Goal: Task Accomplishment & Management: Manage account settings

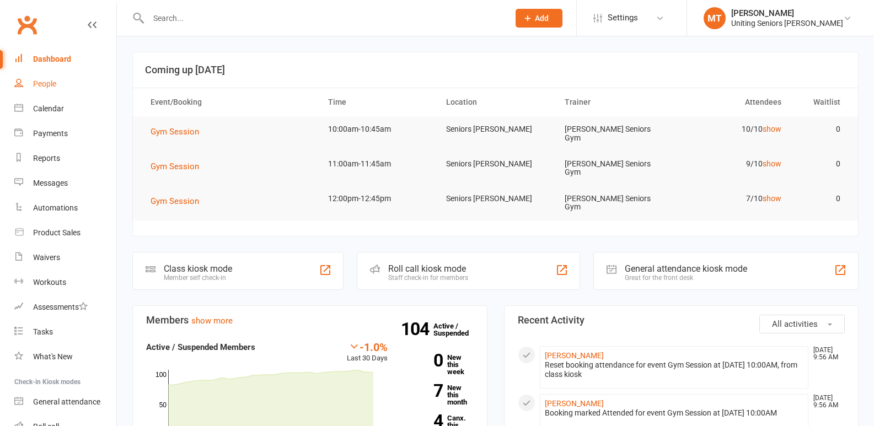
click at [51, 84] on div "People" at bounding box center [44, 83] width 23 height 9
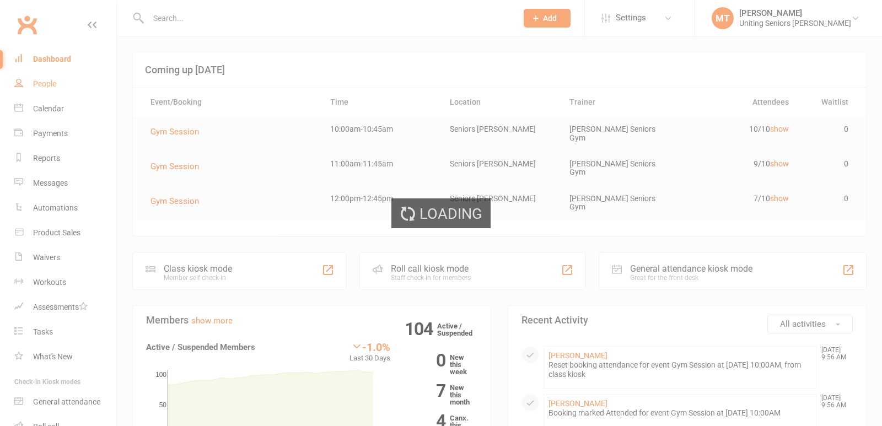
select select "100"
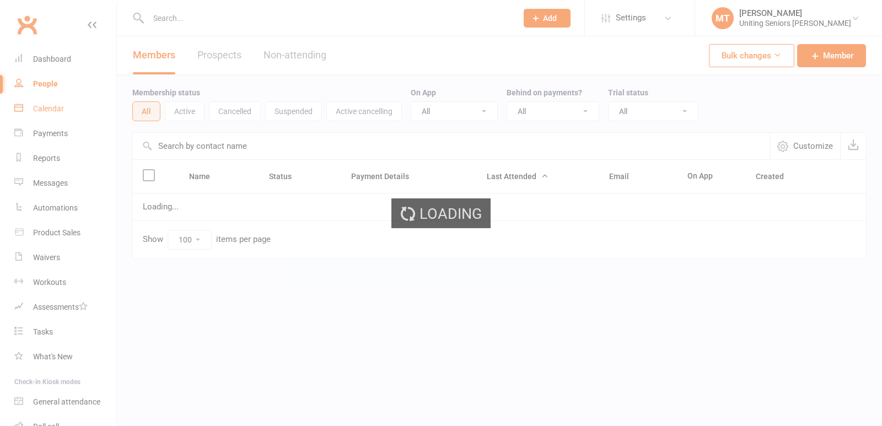
click at [49, 118] on ui-view "Prospect Member Non-attending contact Class / event Appointment Task Membership…" at bounding box center [441, 152] width 882 height 299
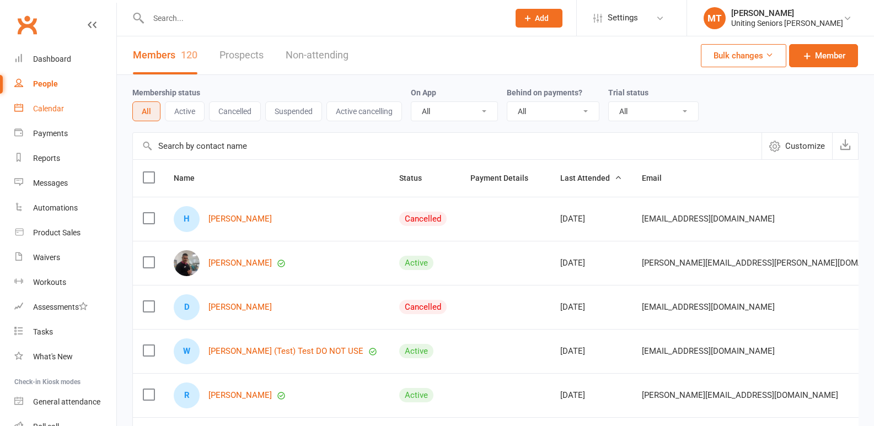
click at [50, 108] on div "Calendar" at bounding box center [48, 108] width 31 height 9
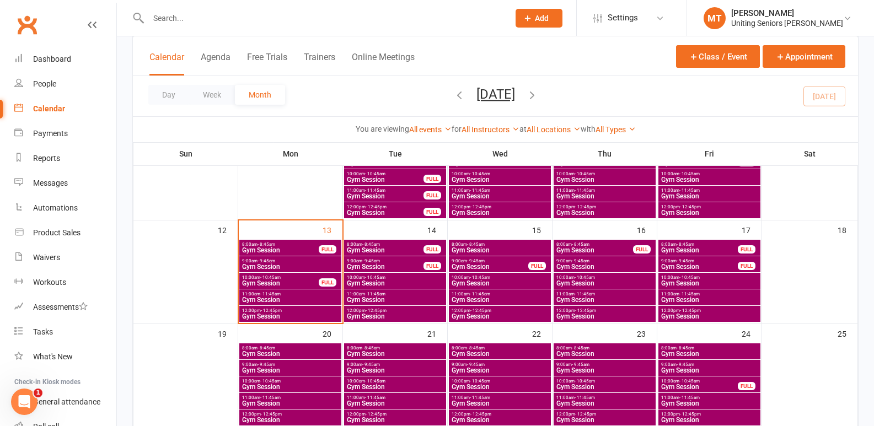
click at [288, 261] on span "9:00am - 9:45am" at bounding box center [290, 261] width 98 height 5
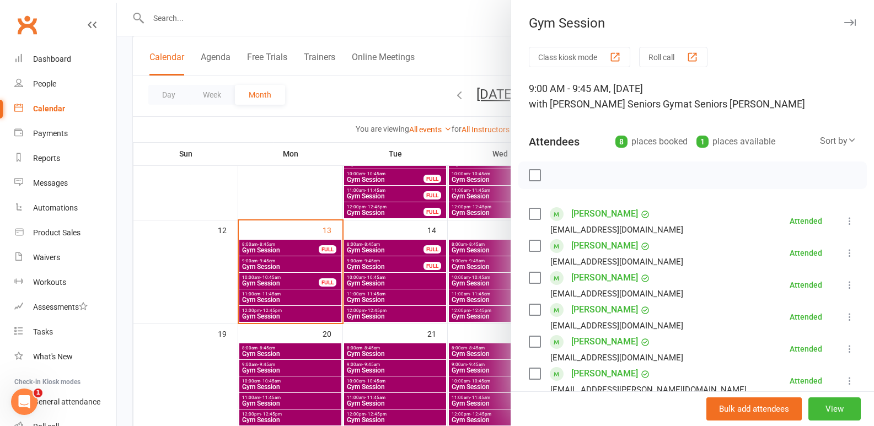
drag, startPoint x: 226, startPoint y: 278, endPoint x: 280, endPoint y: 277, distance: 53.5
click at [227, 278] on div at bounding box center [495, 213] width 757 height 426
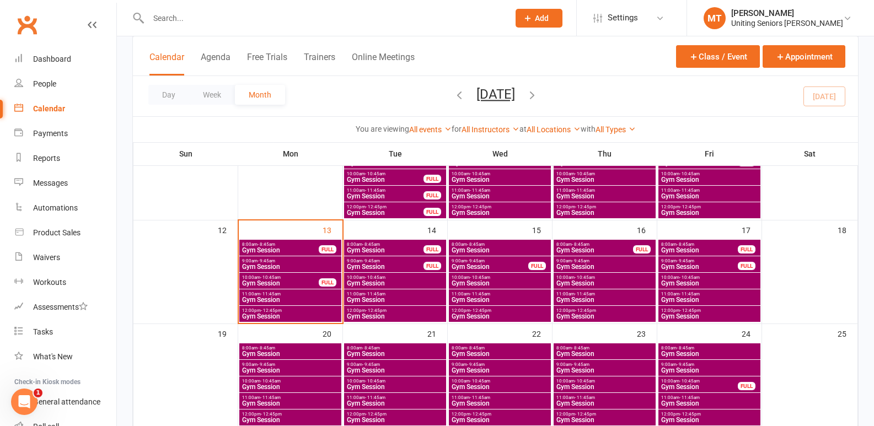
click at [288, 277] on span "10:00am - 10:45am" at bounding box center [280, 277] width 78 height 5
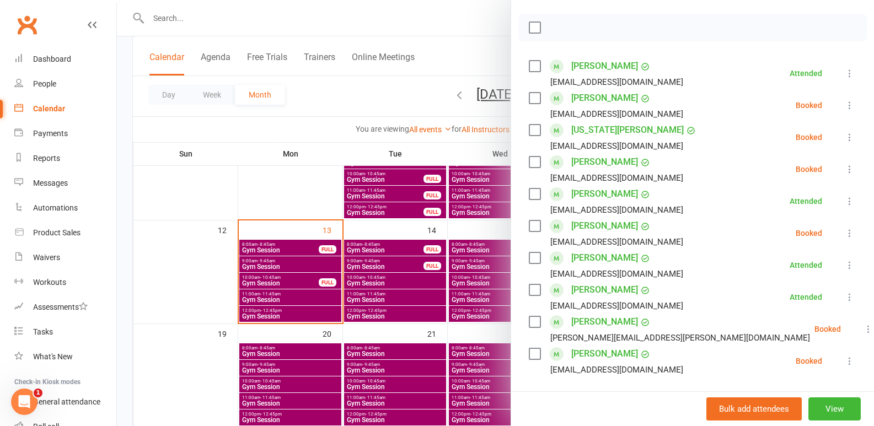
scroll to position [165, 0]
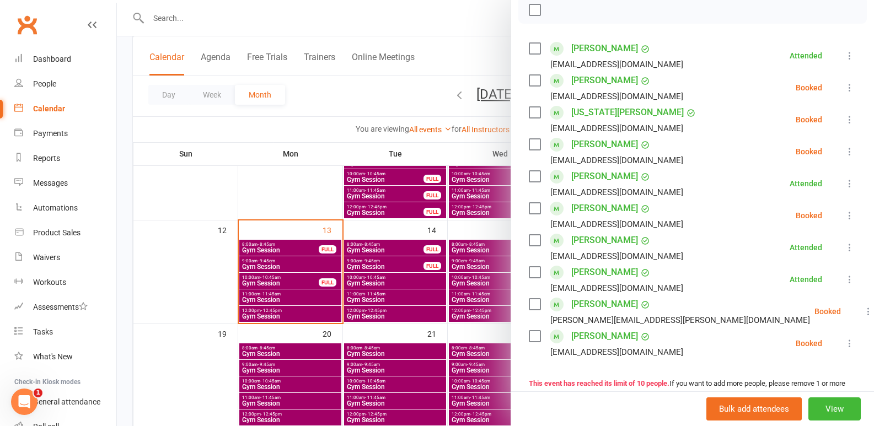
click at [863, 315] on icon at bounding box center [868, 311] width 11 height 11
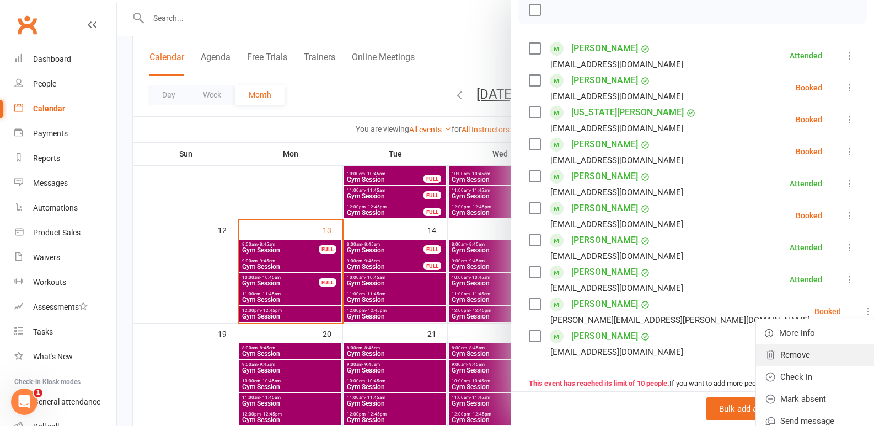
click at [800, 346] on link "Remove" at bounding box center [815, 355] width 119 height 22
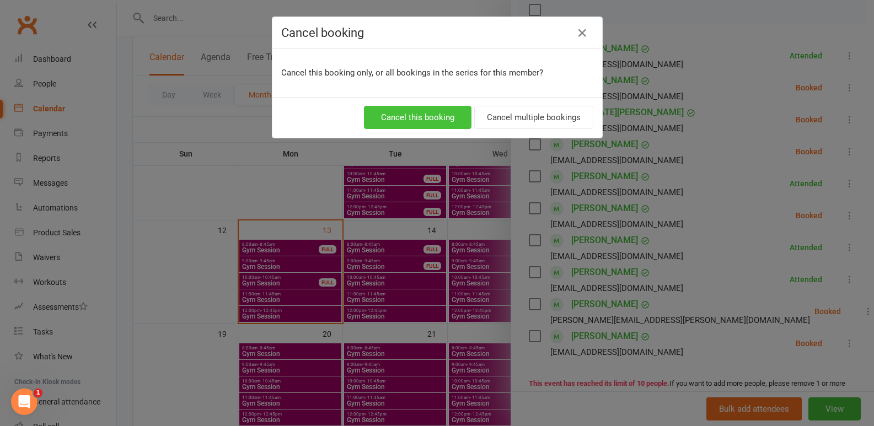
click at [436, 115] on button "Cancel this booking" at bounding box center [418, 117] width 108 height 23
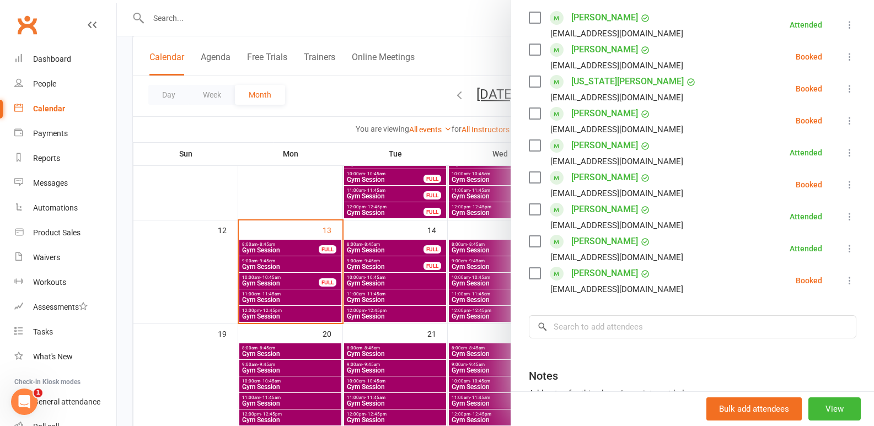
scroll to position [276, 0]
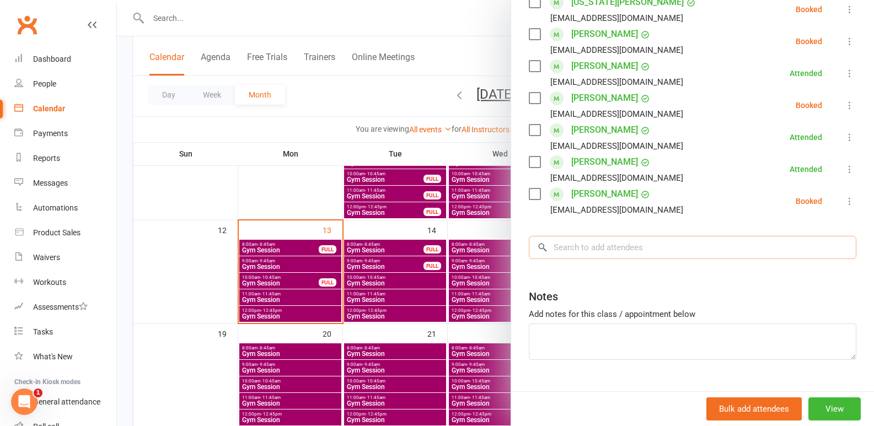
click at [640, 240] on input "search" at bounding box center [693, 247] width 328 height 23
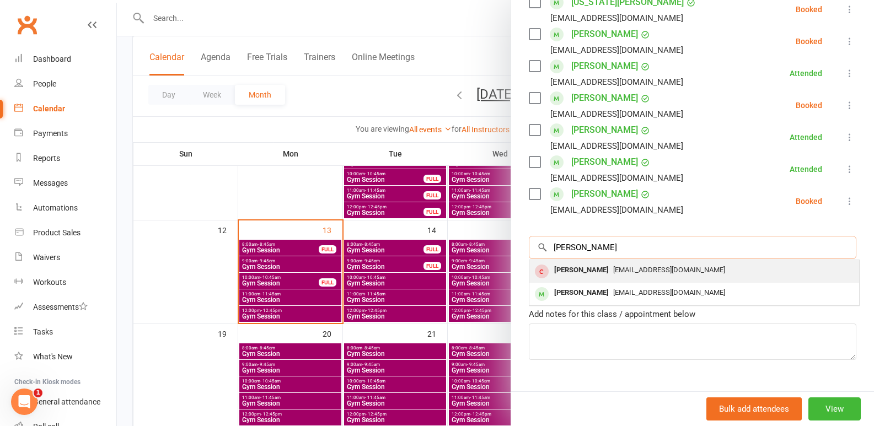
type input "[PERSON_NAME]"
click at [593, 277] on div "[PERSON_NAME]" at bounding box center [581, 270] width 63 height 16
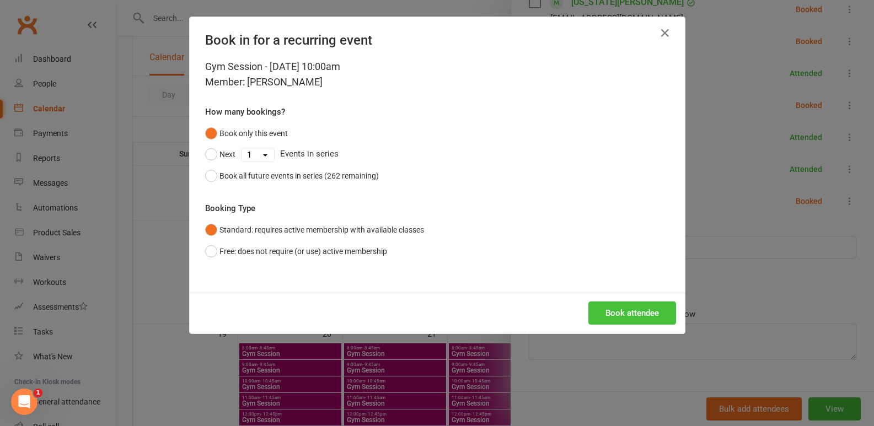
click at [621, 312] on button "Book attendee" at bounding box center [632, 313] width 88 height 23
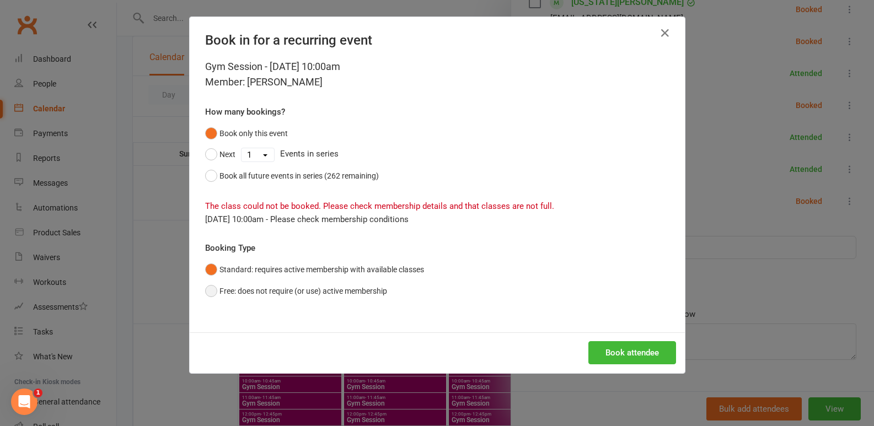
click at [260, 282] on button "Free: does not require (or use) active membership" at bounding box center [296, 291] width 182 height 21
click at [649, 358] on button "Book attendee" at bounding box center [632, 352] width 88 height 23
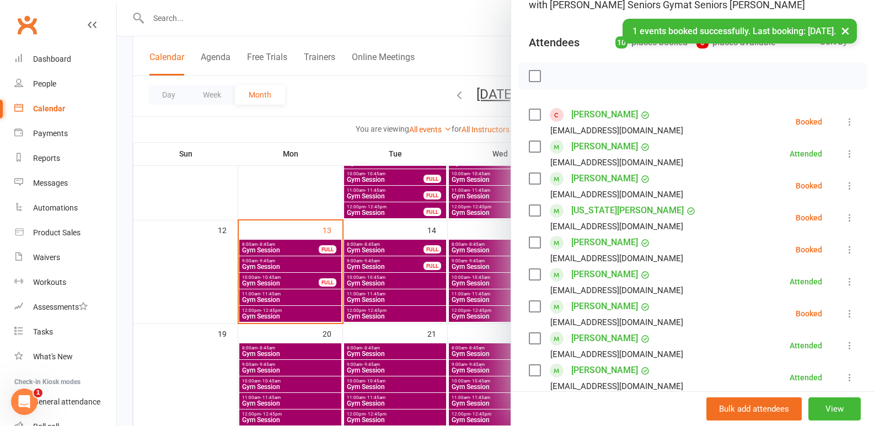
scroll to position [87, 0]
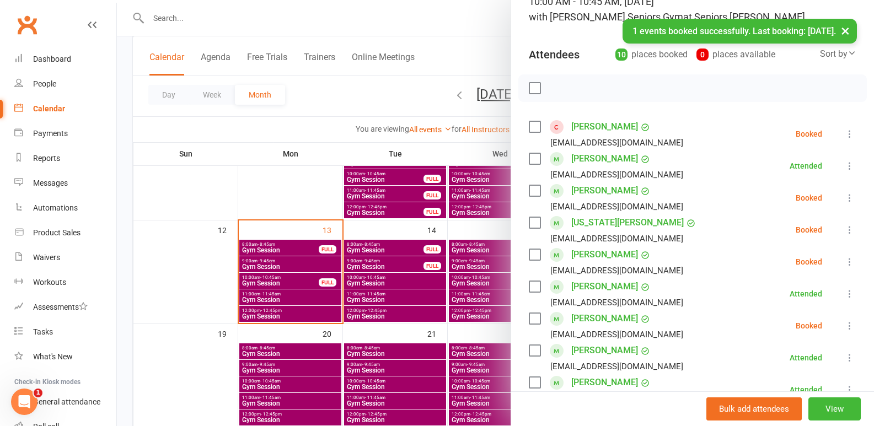
click at [844, 136] on icon at bounding box center [849, 133] width 11 height 11
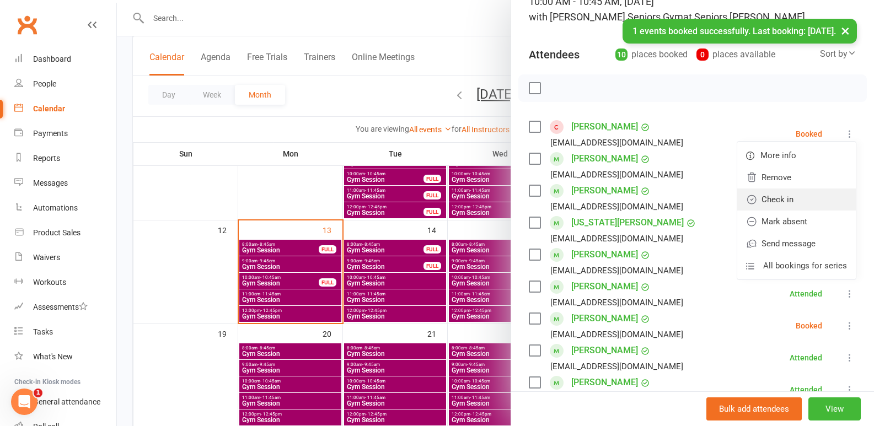
click at [787, 204] on link "Check in" at bounding box center [796, 200] width 119 height 22
